Goal: Information Seeking & Learning: Learn about a topic

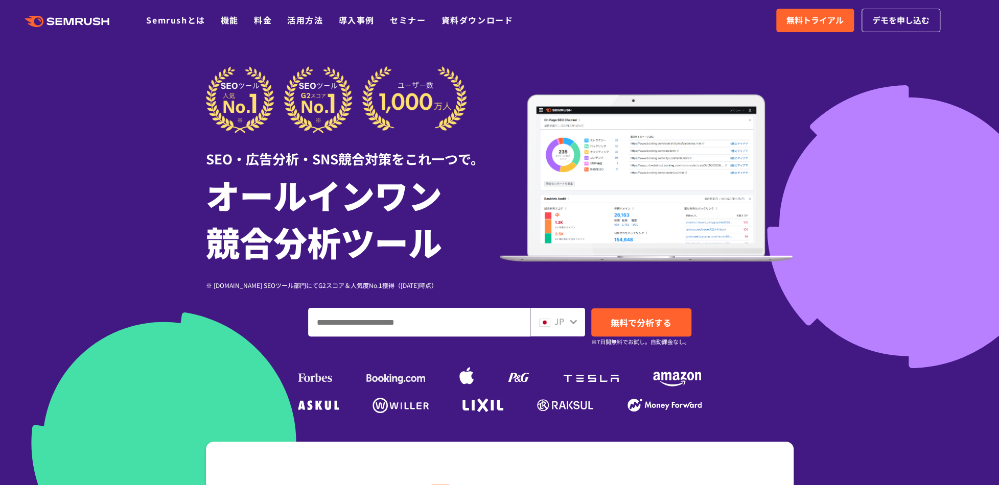
click at [93, 124] on div at bounding box center [499, 285] width 999 height 570
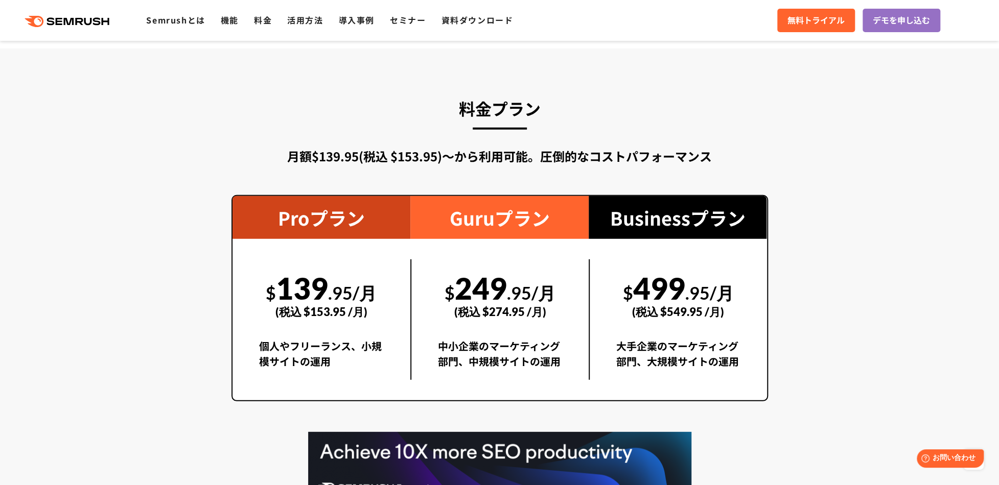
scroll to position [1788, 0]
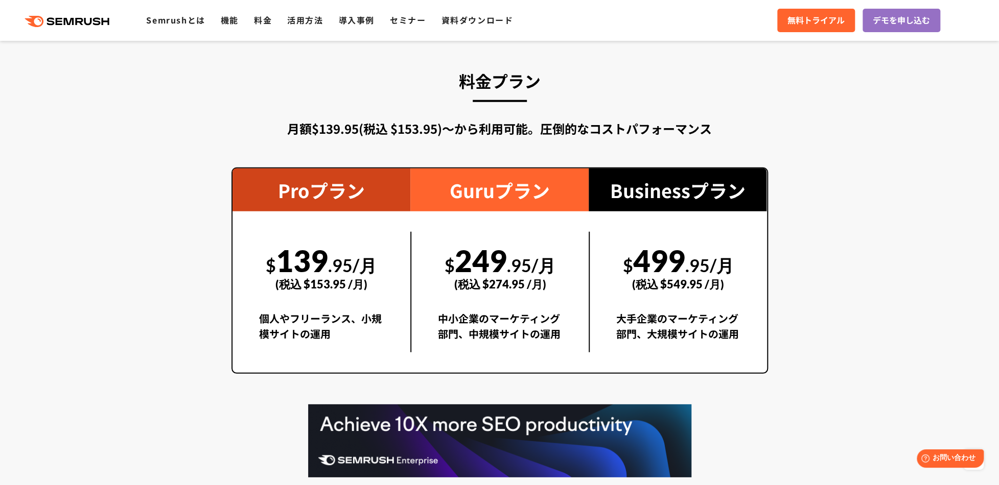
click at [513, 274] on div "(税込 $274.95 /月)" at bounding box center [500, 284] width 124 height 36
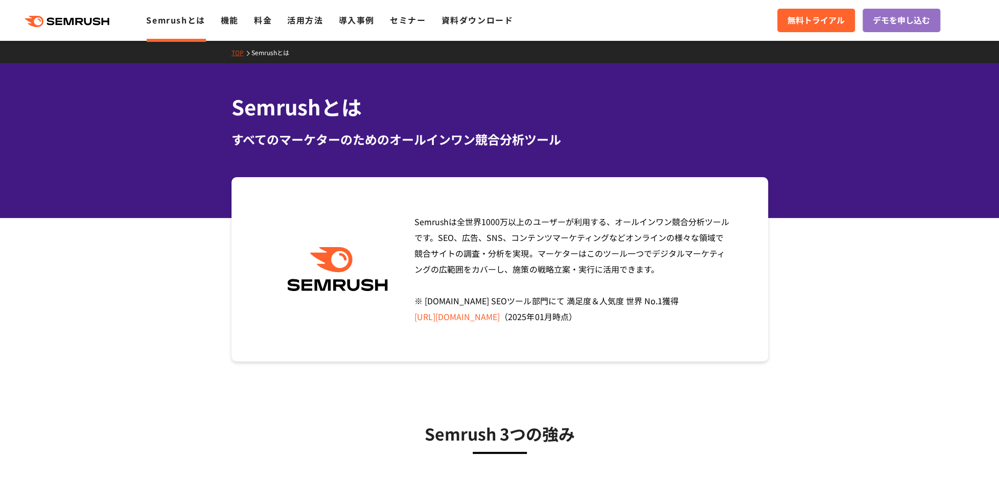
click at [514, 193] on div "Semrushは全世界1000万以上のユーザーが利用する、オールインワン競合分析ツールです。SEO、広告、SNS、コンテンツマーケティングなどオンラインの様々…" at bounding box center [499, 269] width 536 height 184
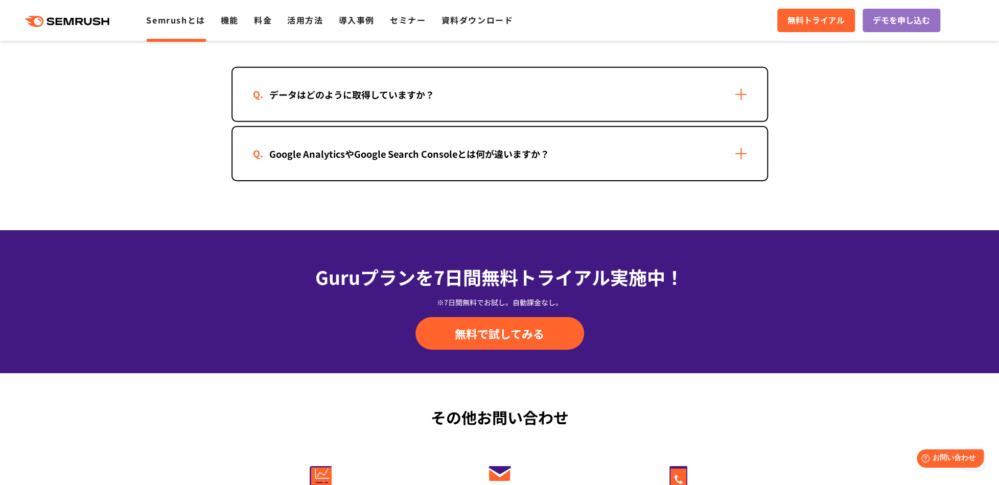
scroll to position [2145, 0]
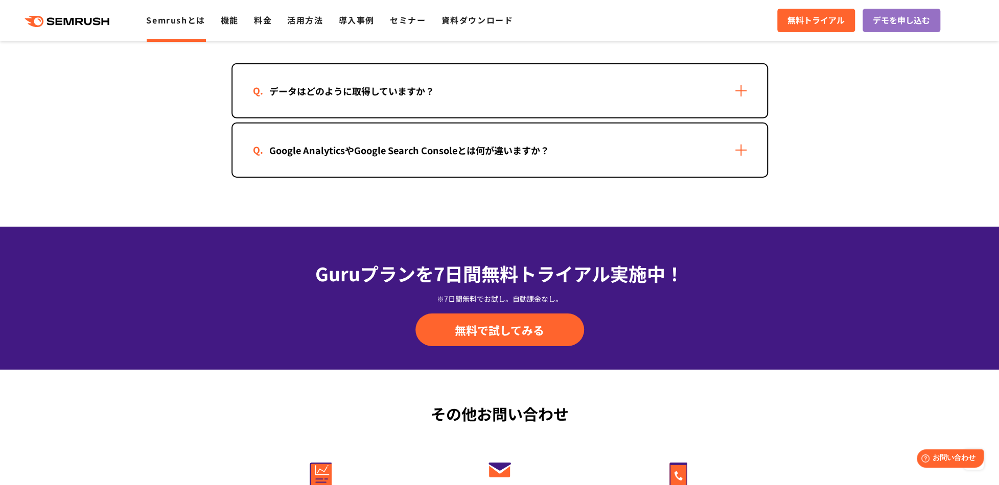
click at [578, 99] on div "データはどのように取得していますか？" at bounding box center [499, 90] width 534 height 53
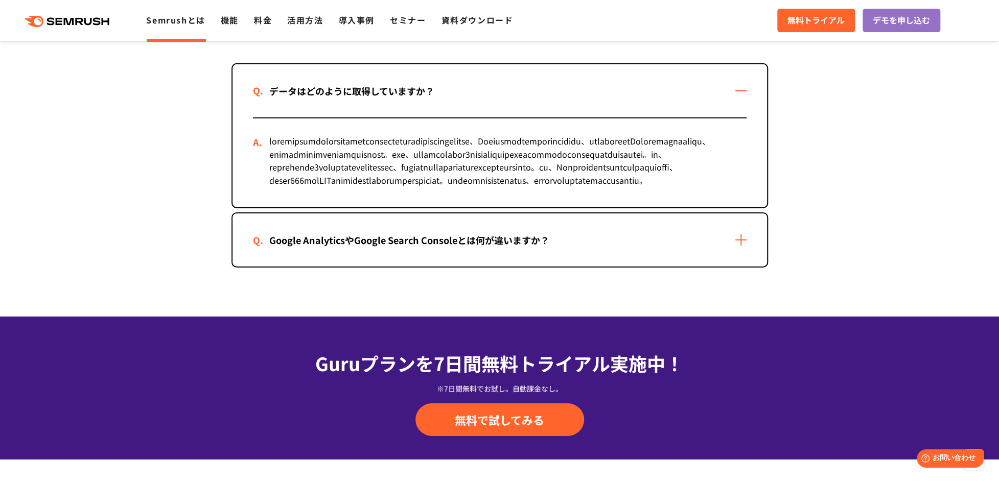
click at [578, 99] on div "データはどのように取得していますか？" at bounding box center [499, 90] width 534 height 53
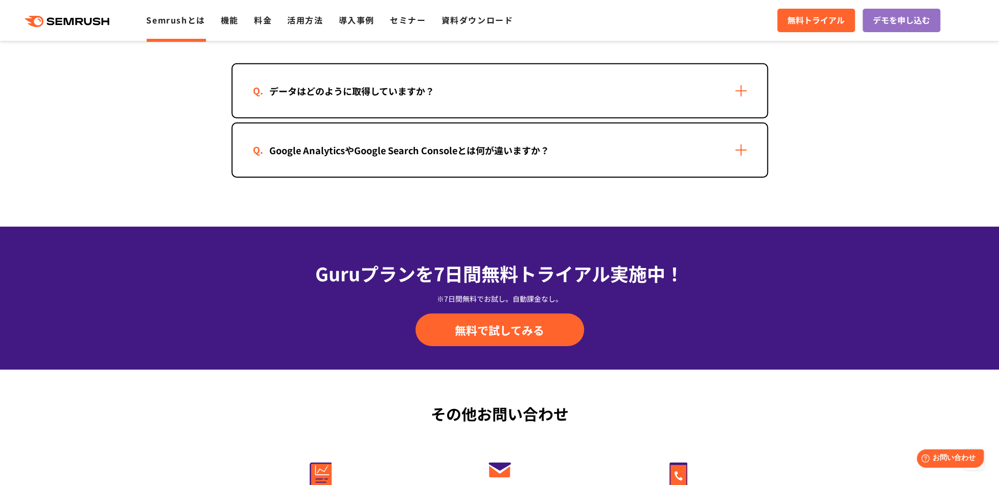
click at [563, 153] on div "Google AnalyticsやGoogle Search Consoleとは何が違いますか？" at bounding box center [409, 150] width 313 height 15
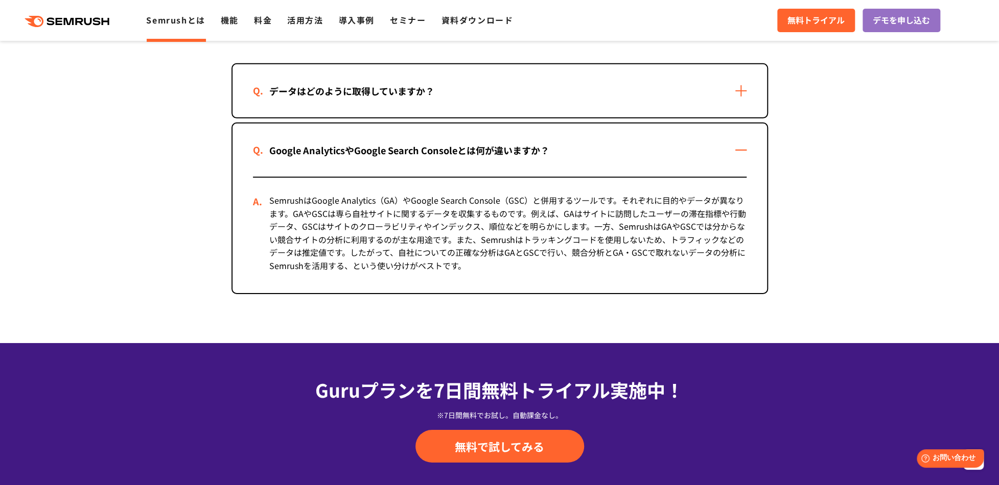
click at [563, 152] on div "Google AnalyticsやGoogle Search Consoleとは何が違いますか？" at bounding box center [409, 150] width 313 height 15
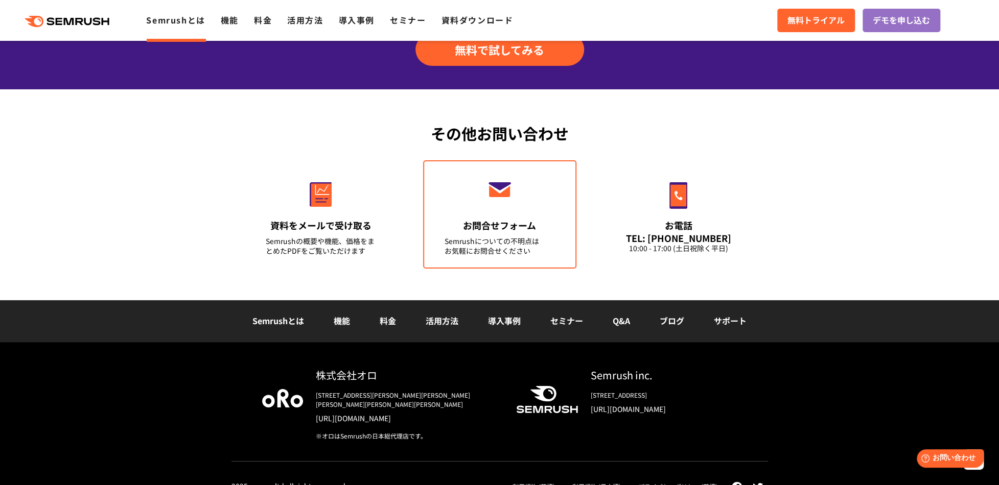
scroll to position [2431, 0]
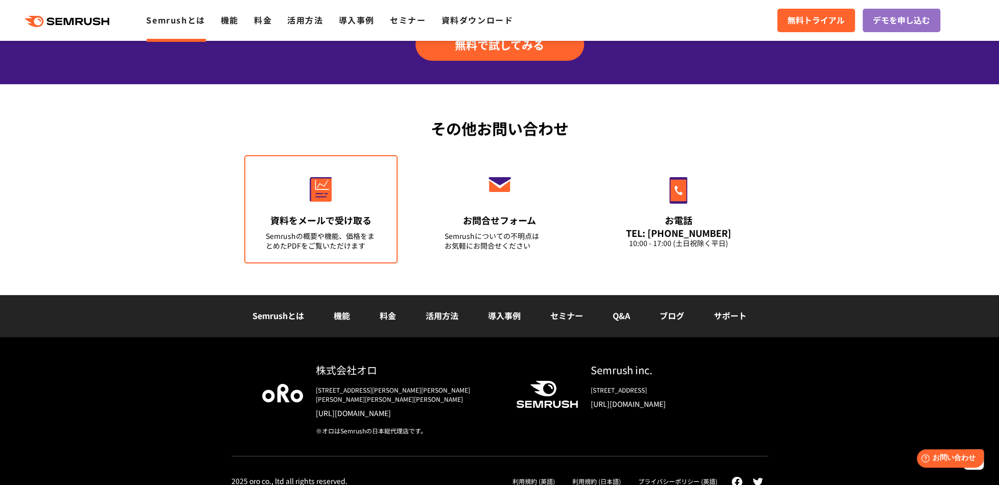
click at [354, 206] on link "資料をメールで受け取る Semrushの概要や機能、価格をまとめたPDFをご覧いただけます" at bounding box center [320, 209] width 153 height 108
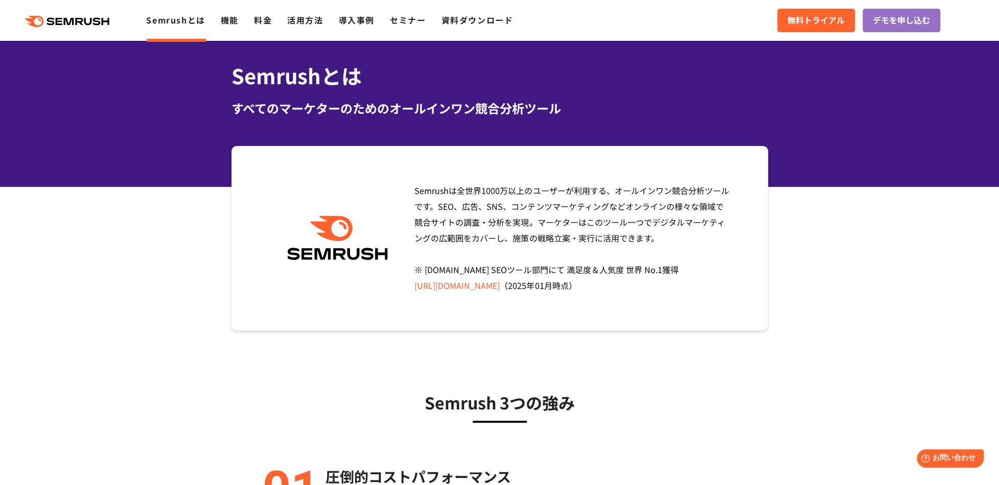
scroll to position [30, 0]
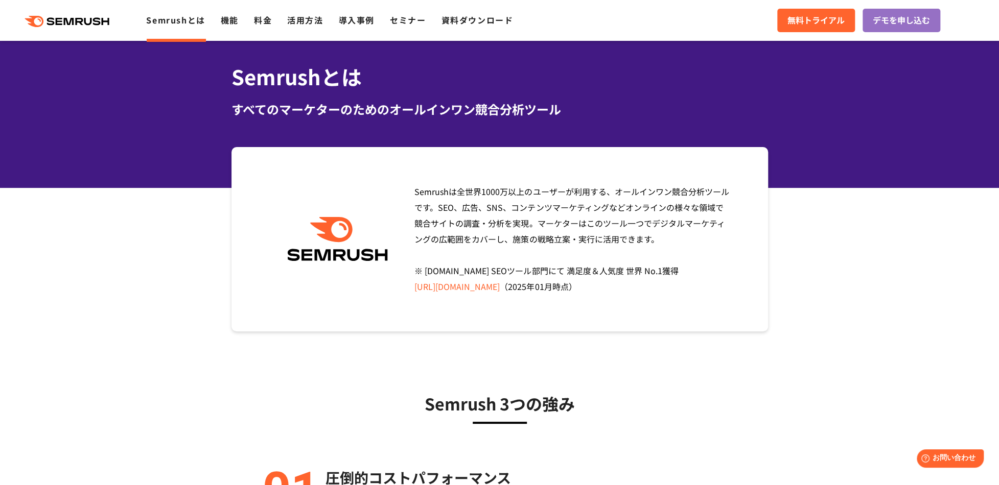
click at [520, 198] on div "Semrushは全世界1000万以上のユーザーが利用する、オールインワン競合分析ツールです。SEO、広告、SNS、コンテンツマーケティングなどオンラインの様々…" at bounding box center [569, 239] width 324 height 111
click at [500, 287] on link "[URL][DOMAIN_NAME]" at bounding box center [456, 286] width 85 height 12
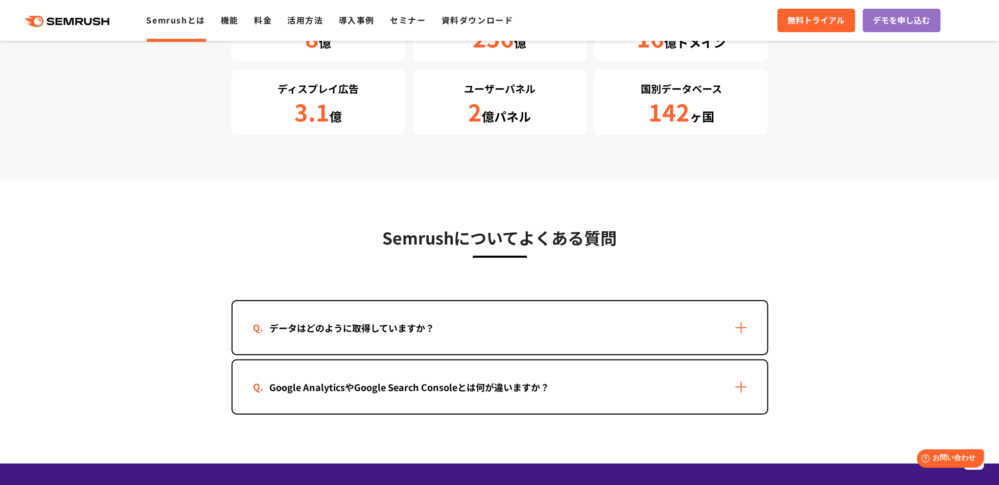
scroll to position [2043, 0]
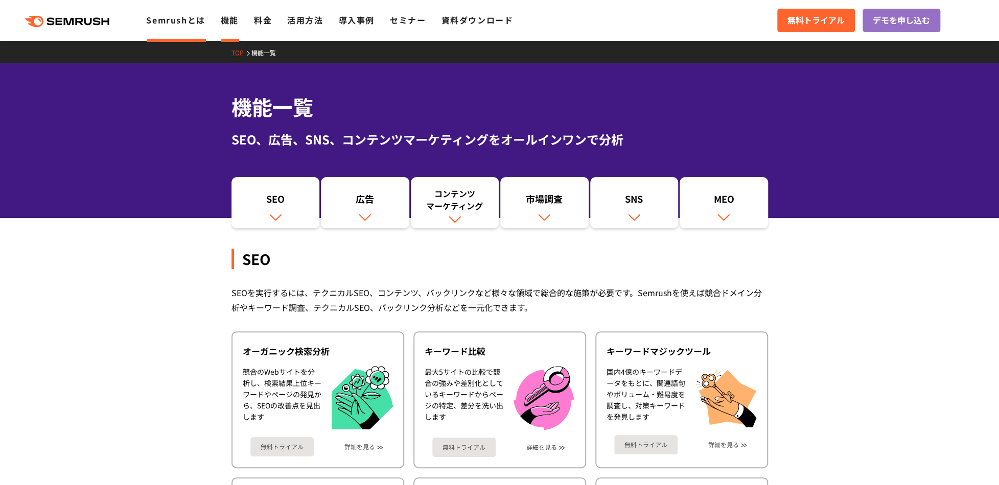
click at [156, 22] on link "Semrushとは" at bounding box center [175, 20] width 59 height 12
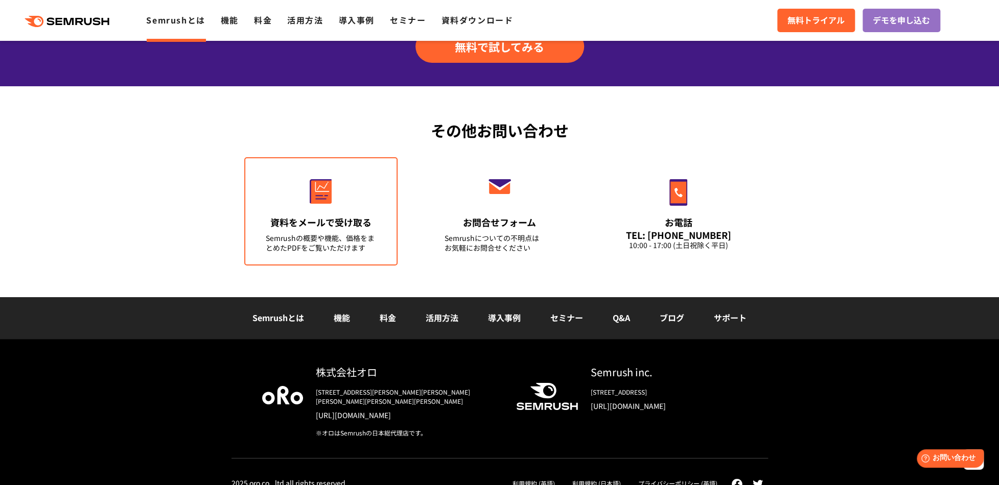
scroll to position [2431, 0]
